Goal: Check status: Check status

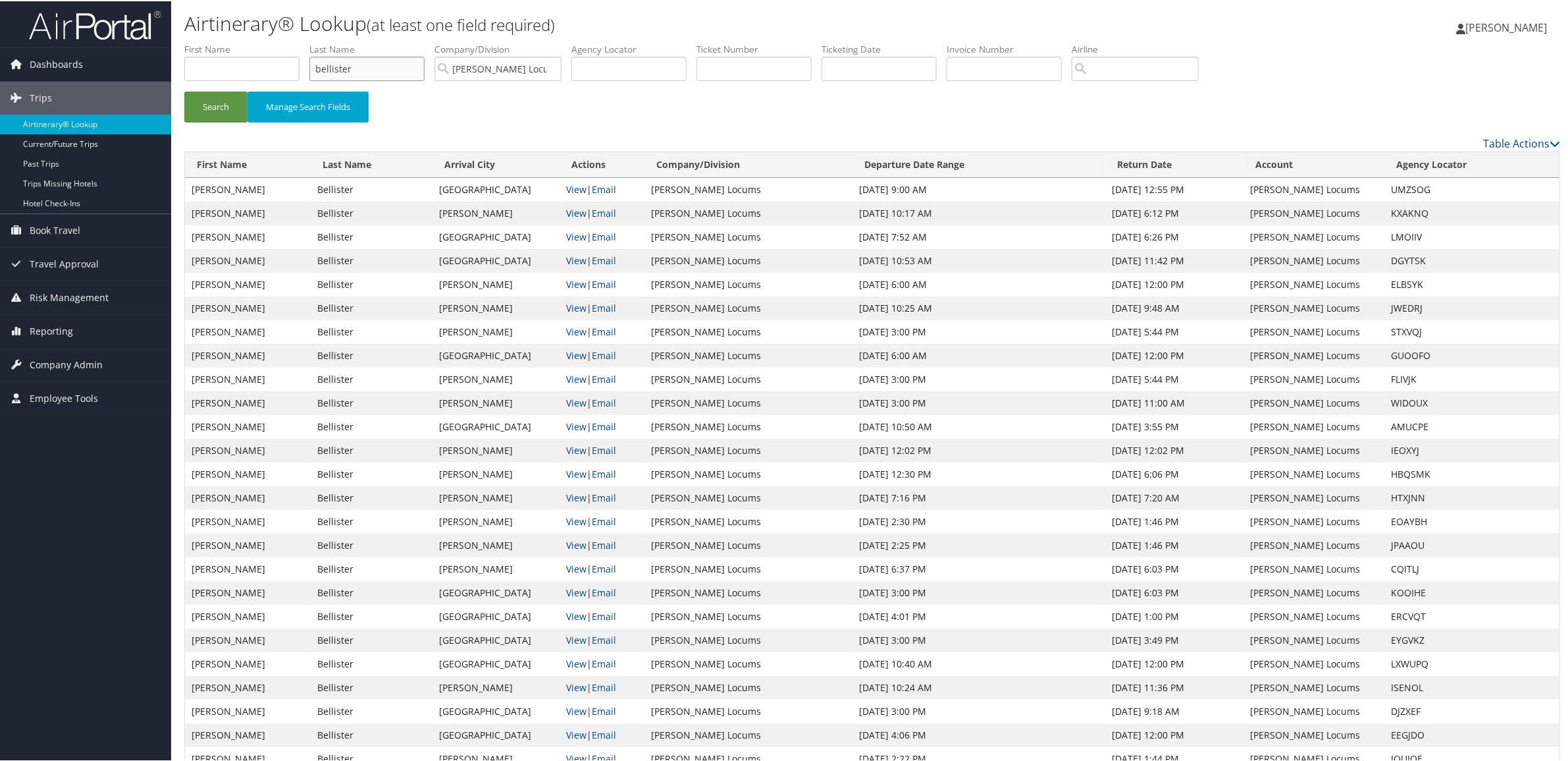
drag, startPoint x: 388, startPoint y: 58, endPoint x: 243, endPoint y: 62, distance: 145.1
click at [243, 42] on ul "First Name Last Name bellister Departure City Arrival City Company/Division [PE…" at bounding box center [872, 42] width 1375 height 0
type input "j"
type input "hayes"
click at [184, 90] on button "Search" at bounding box center [215, 106] width 63 height 31
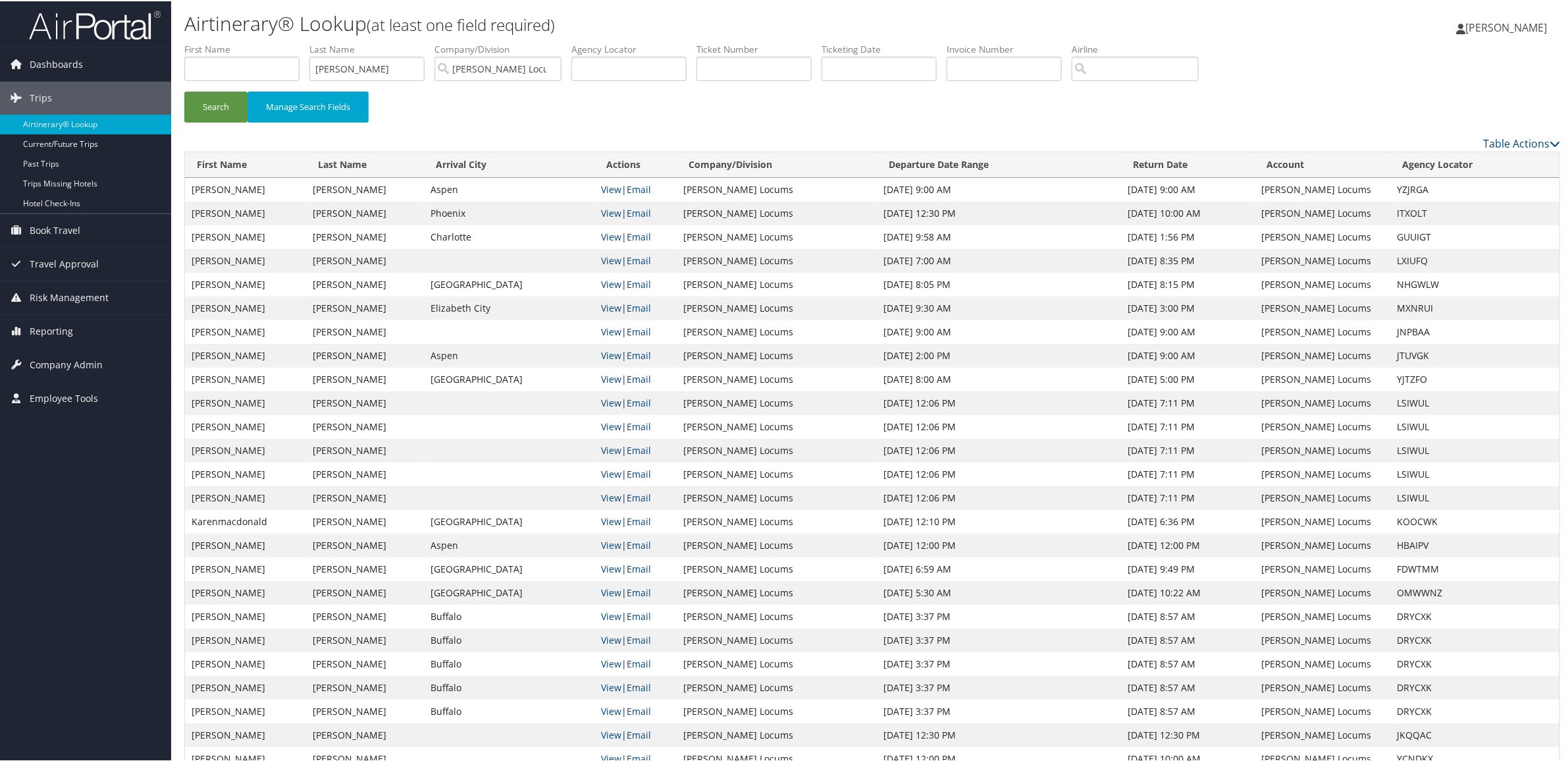
click at [814, 116] on div "Search Manage Search Fields" at bounding box center [872, 112] width 1395 height 44
click at [224, 101] on button "Search" at bounding box center [215, 106] width 63 height 31
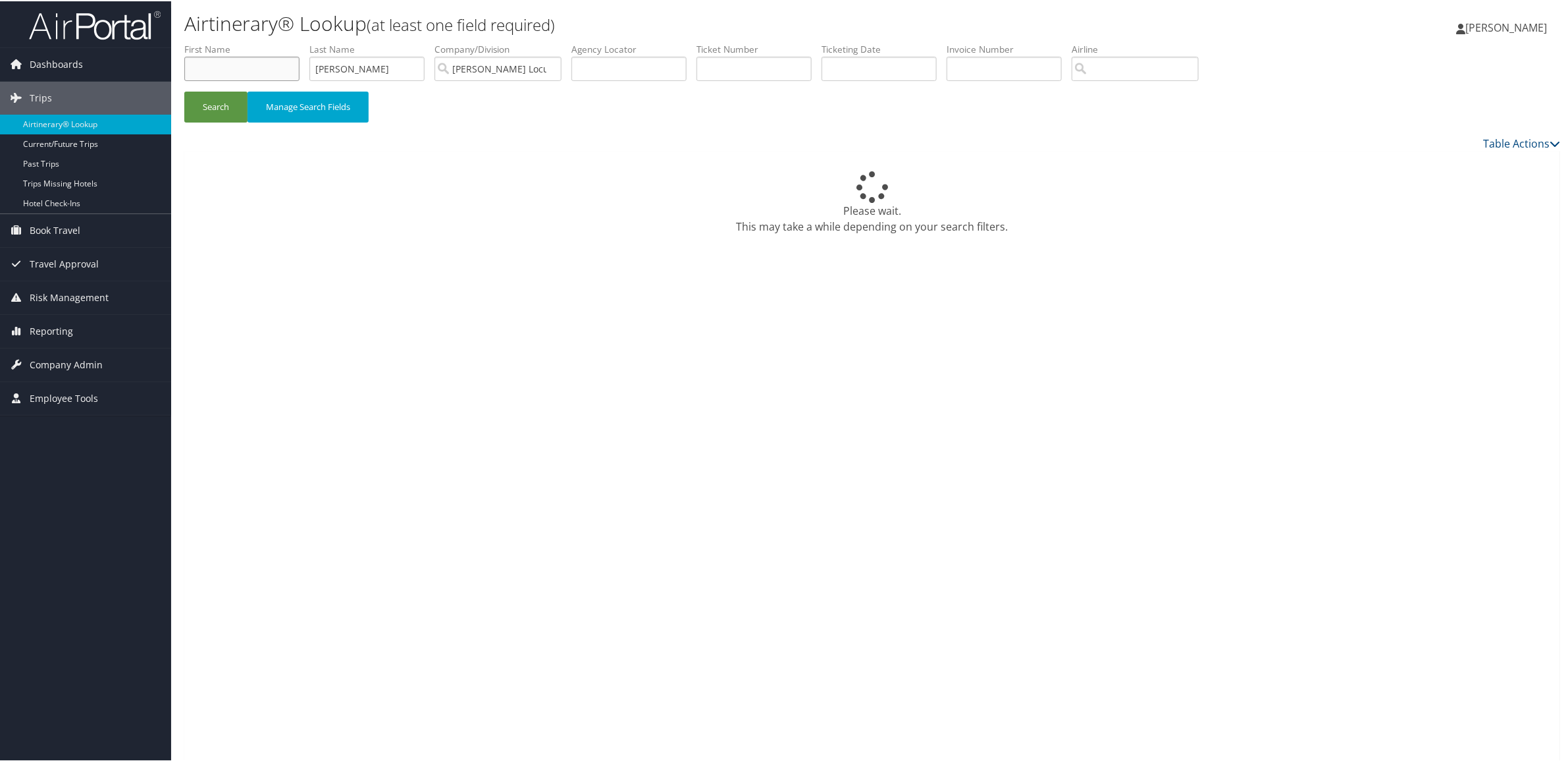
click at [283, 63] on input "text" at bounding box center [241, 68] width 115 height 24
type input "john"
click at [184, 90] on button "Search" at bounding box center [215, 106] width 63 height 31
drag, startPoint x: 213, startPoint y: 103, endPoint x: 206, endPoint y: 96, distance: 9.9
click at [213, 103] on button "Search" at bounding box center [215, 106] width 63 height 31
